Goal: Information Seeking & Learning: Learn about a topic

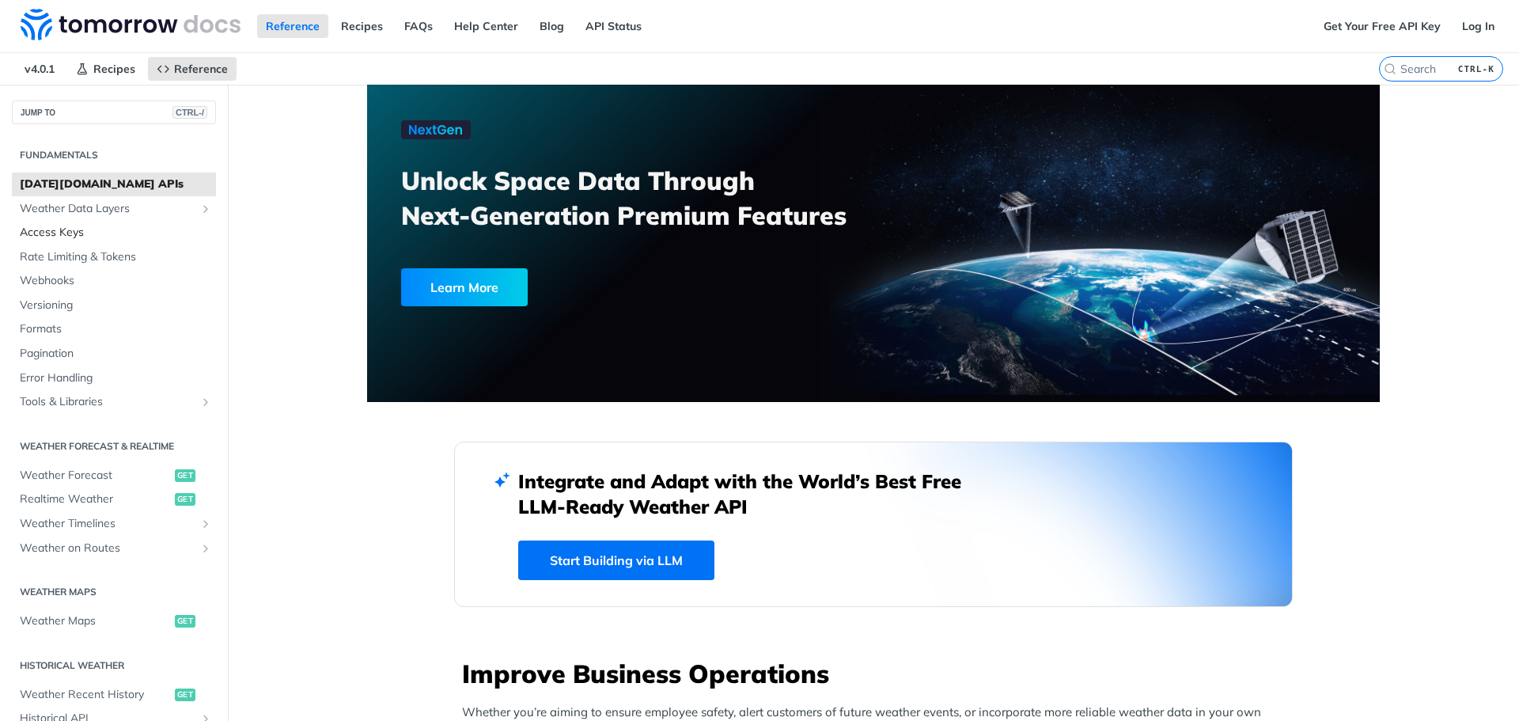
click at [71, 238] on span "Access Keys" at bounding box center [116, 233] width 192 height 16
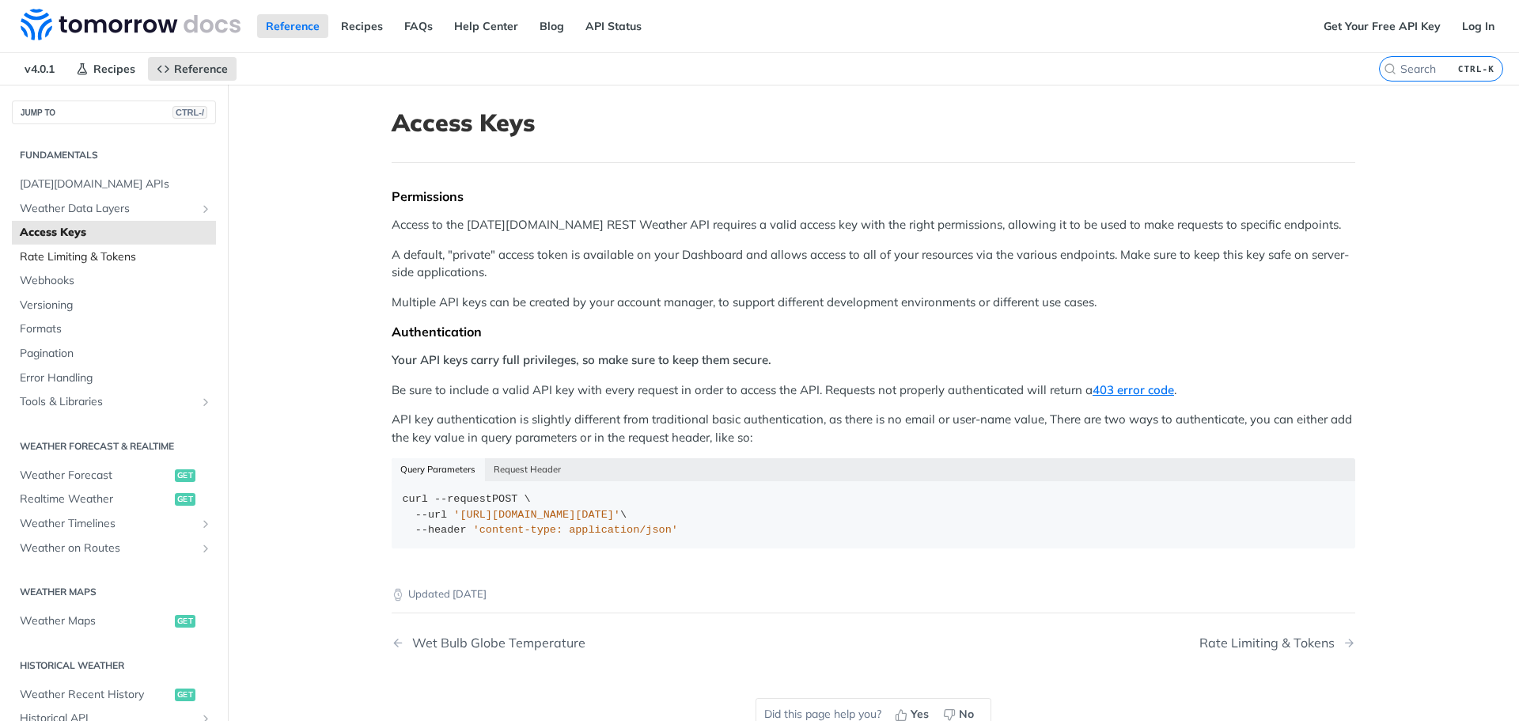
click at [37, 257] on span "Rate Limiting & Tokens" at bounding box center [116, 257] width 192 height 16
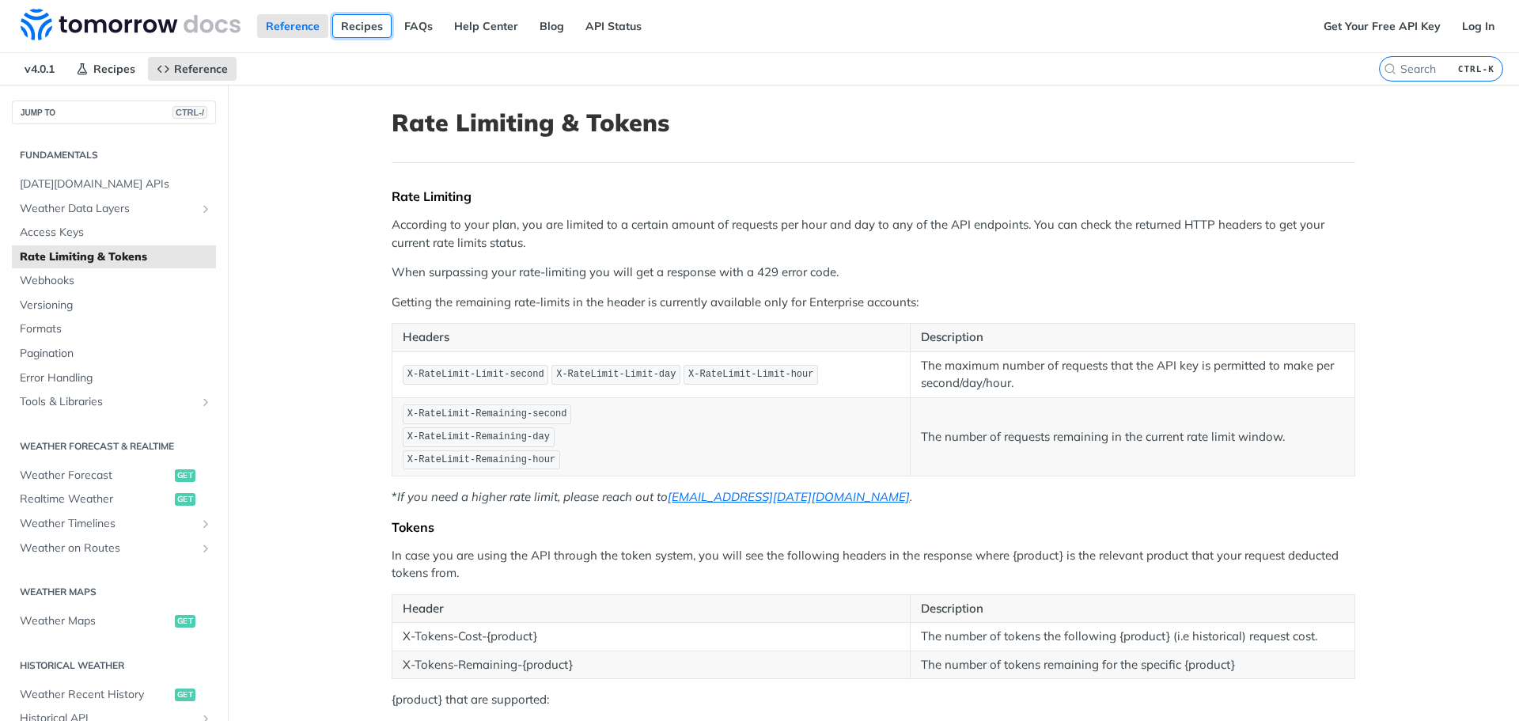
click at [351, 32] on link "Recipes" at bounding box center [361, 26] width 59 height 24
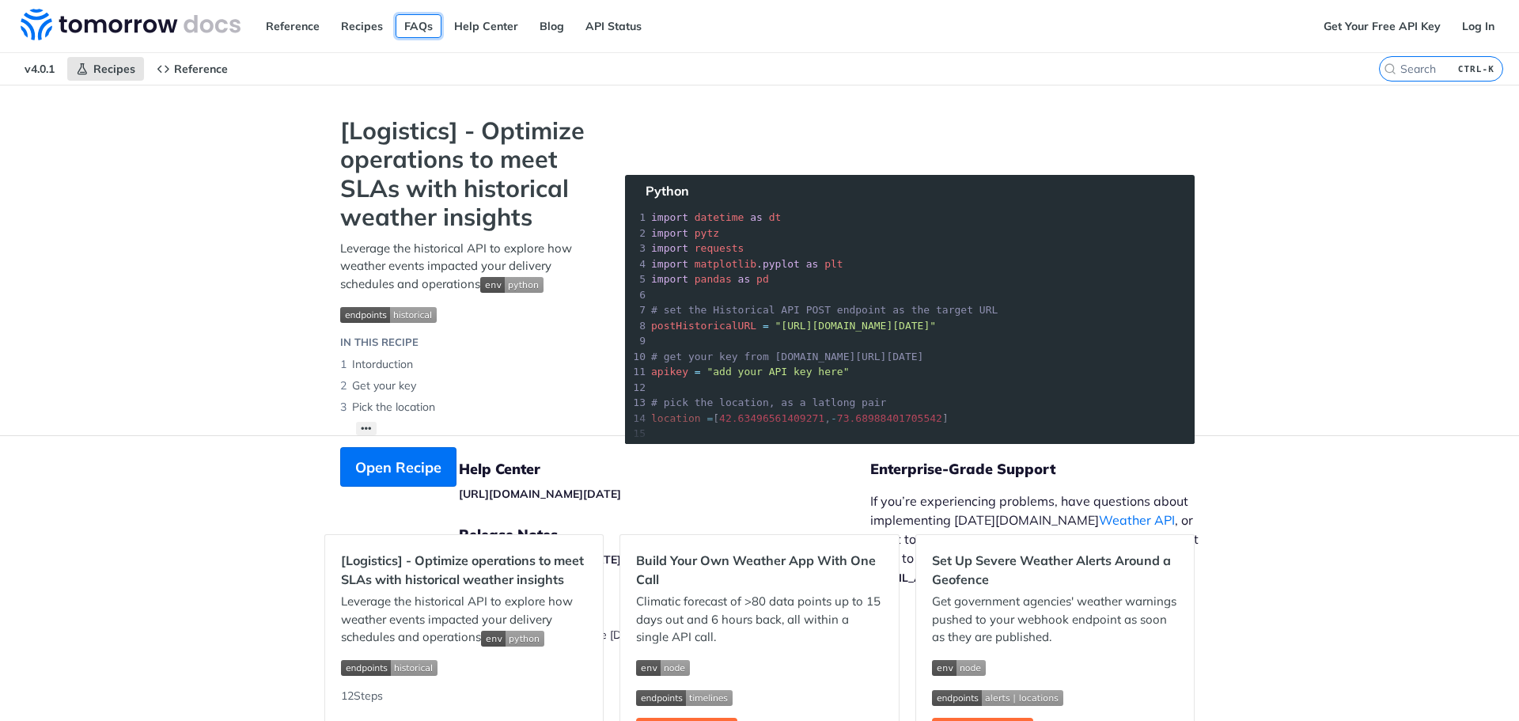
click at [425, 26] on link "FAQs" at bounding box center [418, 26] width 46 height 24
